Goal: Task Accomplishment & Management: Use online tool/utility

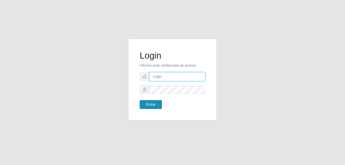
type input "[EMAIL_ADDRESS][DOMAIN_NAME]"
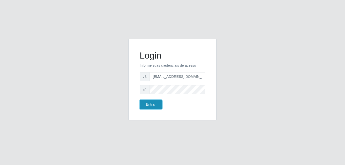
click at [157, 108] on button "Entrar" at bounding box center [151, 104] width 22 height 9
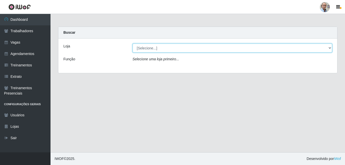
click at [143, 47] on select "[Selecione...] Mar Vermelho - Loja 04" at bounding box center [233, 47] width 200 height 9
select select "251"
click at [133, 43] on select "[Selecione...] Mar Vermelho - Loja 04" at bounding box center [233, 47] width 200 height 9
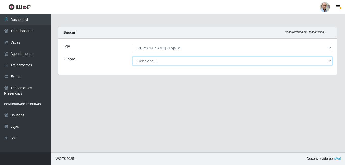
click at [152, 61] on select "[Selecione...] ASG ASG + ASG ++ Auxiliar de Depósito Auxiliar de Depósito + Aux…" at bounding box center [233, 60] width 200 height 9
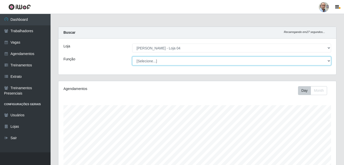
scroll to position [105, 278]
click at [152, 61] on select "[Selecione...] ASG ASG + ASG ++ Auxiliar de Depósito Auxiliar de Depósito + Aux…" at bounding box center [231, 60] width 199 height 9
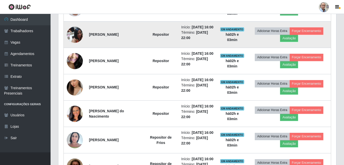
scroll to position [227, 0]
